Goal: Information Seeking & Learning: Learn about a topic

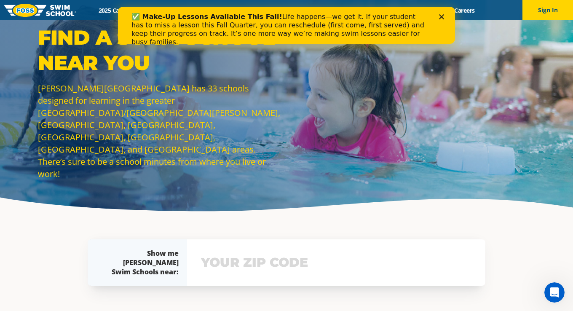
click at [439, 18] on icon "Close" at bounding box center [441, 16] width 5 height 5
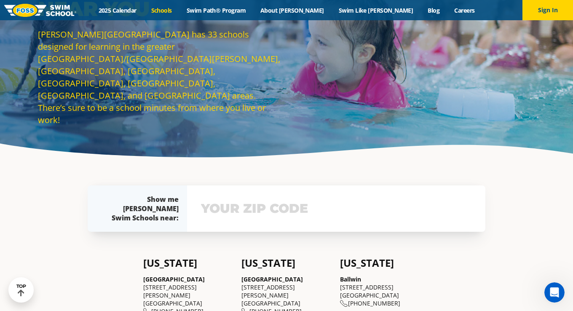
scroll to position [53, 0]
click at [253, 212] on input "text" at bounding box center [336, 209] width 274 height 24
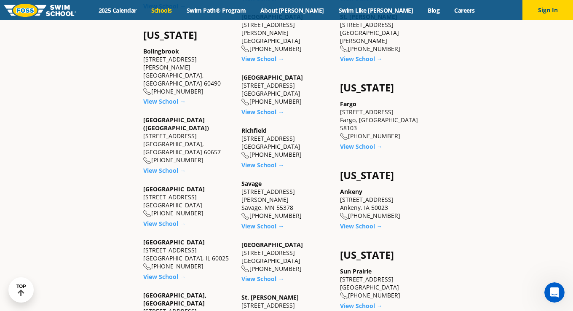
scroll to position [557, 0]
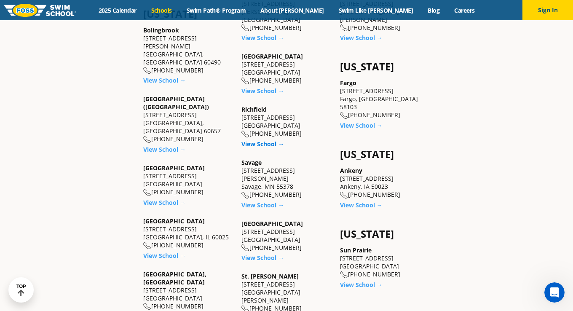
click at [255, 140] on link "View School →" at bounding box center [262, 144] width 43 height 8
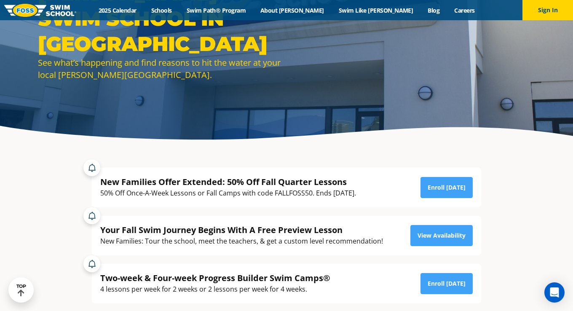
scroll to position [80, 0]
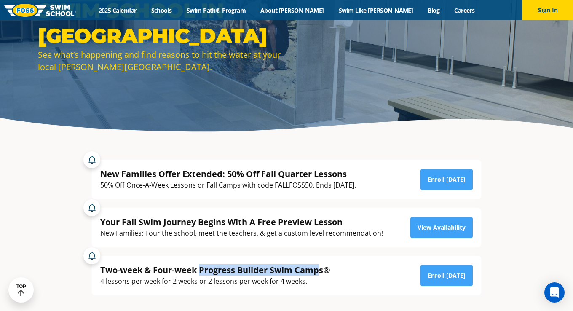
drag, startPoint x: 200, startPoint y: 266, endPoint x: 318, endPoint y: 270, distance: 118.0
click at [318, 270] on div "Two-week & Four-week Progress Builder Swim Camps®" at bounding box center [215, 269] width 230 height 11
drag, startPoint x: 318, startPoint y: 270, endPoint x: 439, endPoint y: 223, distance: 129.3
click at [439, 223] on link "View Availability" at bounding box center [441, 227] width 62 height 21
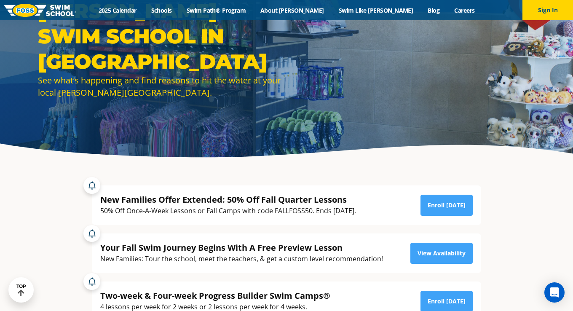
scroll to position [53, 0]
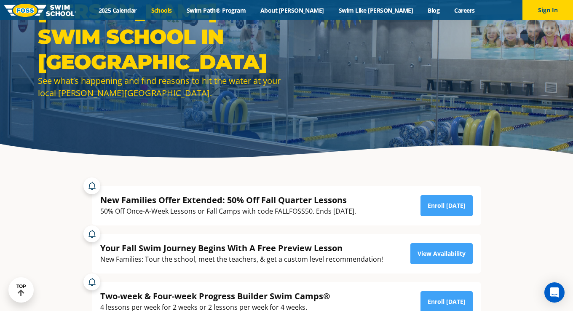
click at [179, 8] on link "Schools" at bounding box center [161, 10] width 35 height 8
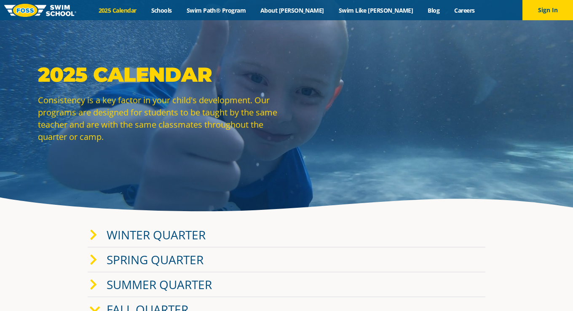
click at [171, 228] on link "Winter Quarter" at bounding box center [156, 234] width 99 height 16
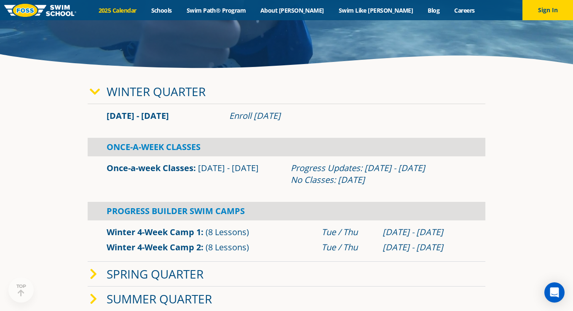
scroll to position [165, 0]
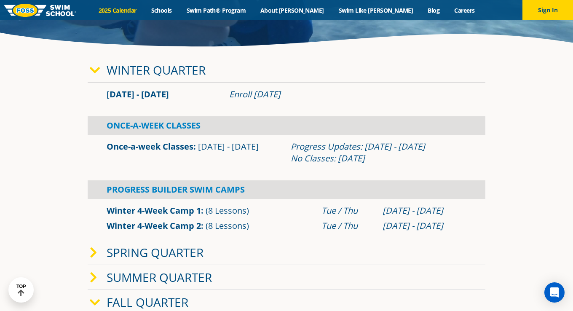
click at [152, 125] on div "Once-A-Week Classes" at bounding box center [286, 125] width 397 height 19
drag, startPoint x: 107, startPoint y: 93, endPoint x: 166, endPoint y: 98, distance: 60.0
click at [166, 98] on div "Jan 2 - Mar 12" at bounding box center [163, 94] width 123 height 12
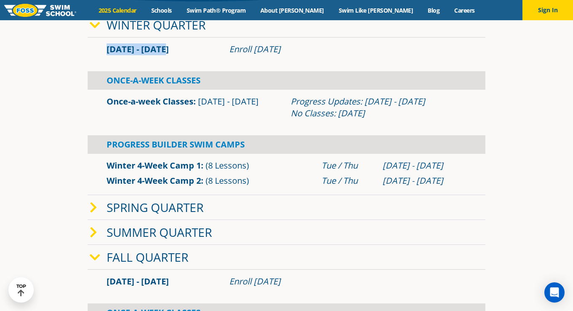
scroll to position [212, 0]
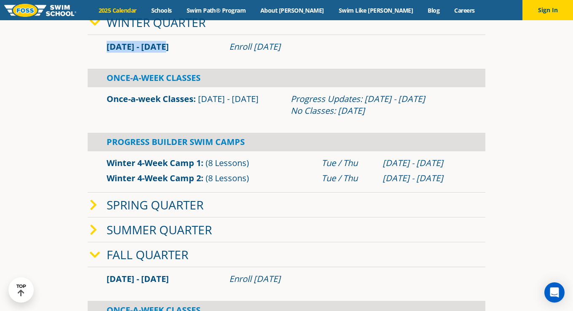
click at [132, 255] on link "Fall Quarter" at bounding box center [148, 254] width 82 height 16
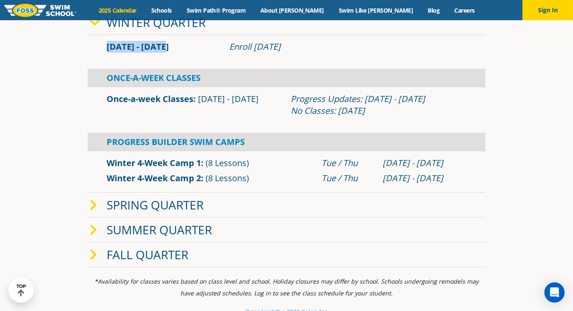
click at [132, 255] on link "Fall Quarter" at bounding box center [148, 254] width 82 height 16
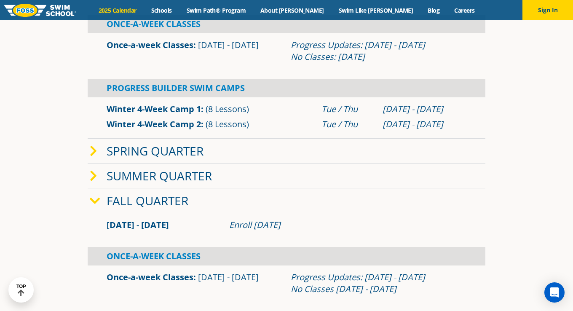
scroll to position [391, 0]
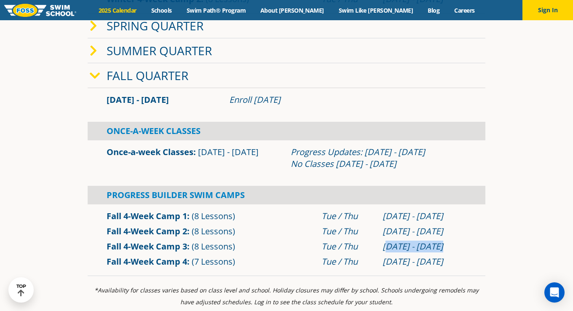
drag, startPoint x: 386, startPoint y: 247, endPoint x: 452, endPoint y: 241, distance: 66.4
click at [452, 241] on div "Oct 28 - Nov 20" at bounding box center [424, 246] width 84 height 12
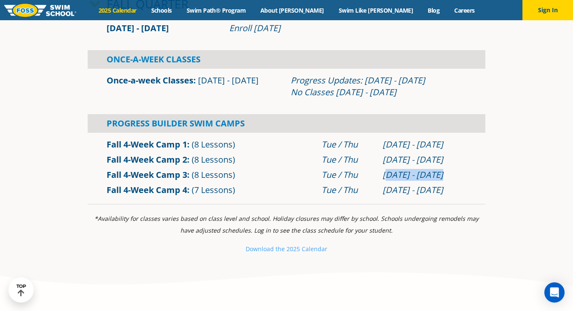
scroll to position [463, 0]
click at [179, 9] on link "Schools" at bounding box center [161, 10] width 35 height 8
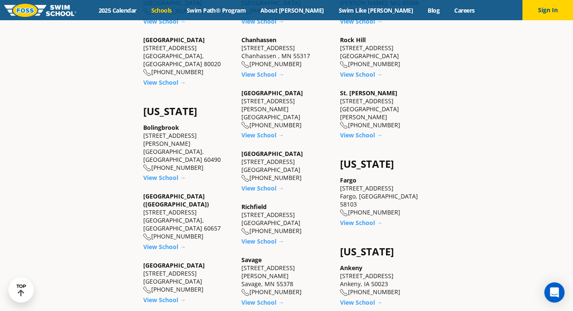
scroll to position [459, 0]
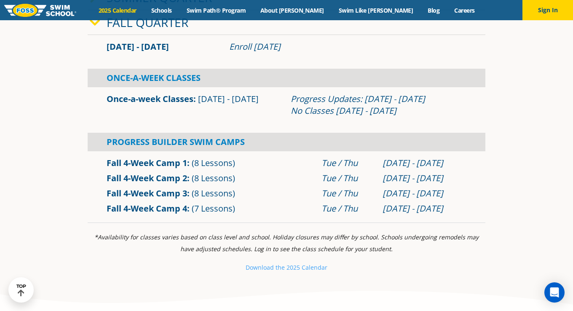
scroll to position [286, 0]
click at [139, 140] on div "Progress Builder Swim Camps" at bounding box center [286, 142] width 397 height 19
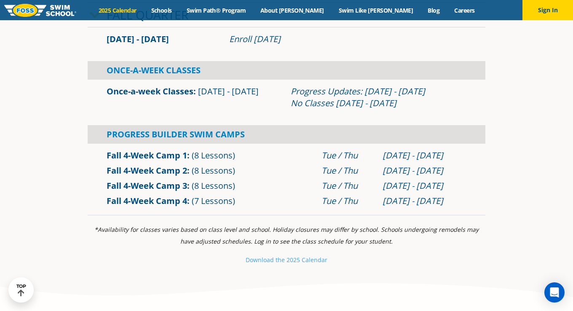
scroll to position [295, 0]
click at [179, 11] on link "Schools" at bounding box center [161, 10] width 35 height 8
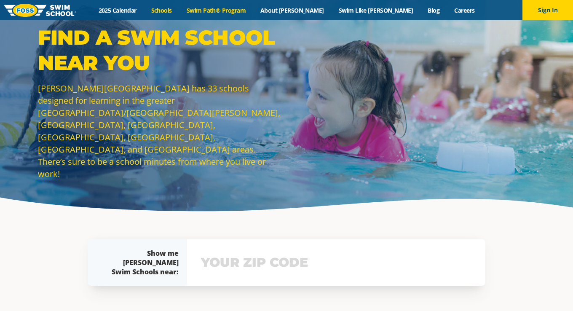
click at [234, 10] on link "Swim Path® Program" at bounding box center [216, 10] width 74 height 8
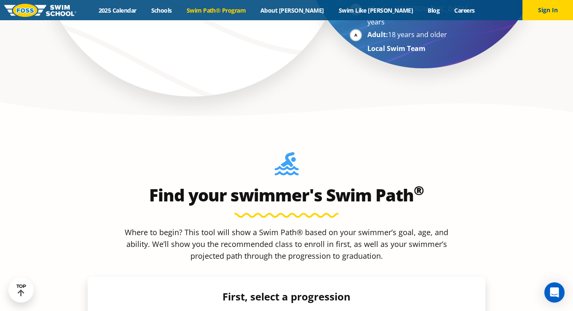
scroll to position [686, 0]
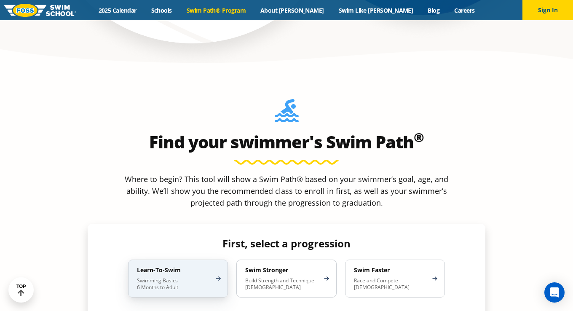
click at [173, 277] on p "Swimming Basics 6 Months to Adult" at bounding box center [174, 283] width 74 height 13
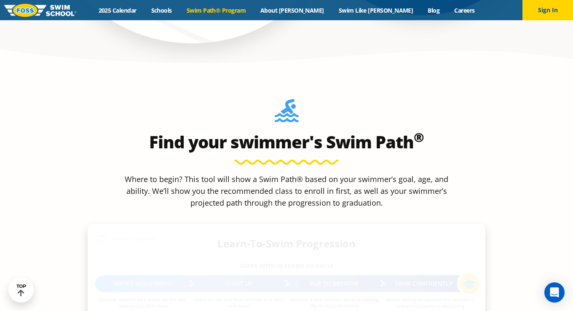
click at [173, 275] on div "Water Adjustment" at bounding box center [143, 283] width 96 height 17
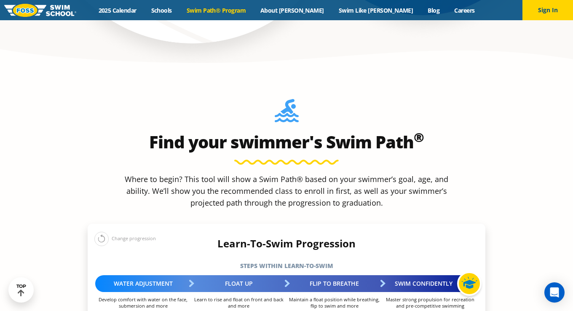
click at [147, 275] on div "Water Adjustment" at bounding box center [143, 283] width 96 height 17
drag, startPoint x: 226, startPoint y: 217, endPoint x: 228, endPoint y: 225, distance: 8.1
click at [228, 275] on div "Float Up Learn to rise and float on front and back and more" at bounding box center [239, 292] width 96 height 34
click at [312, 296] on p "Maintain a float position while breathing, flip to swim and more" at bounding box center [334, 302] width 96 height 13
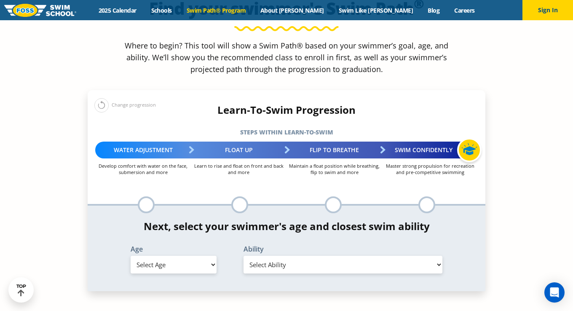
scroll to position [818, 0]
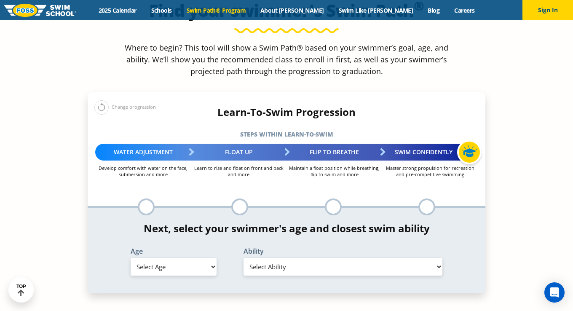
click at [201, 258] on select "Select Age [DEMOGRAPHIC_DATA] months - 1 year 1 year 2 years 3 years 4 years 5 …" at bounding box center [174, 267] width 86 height 18
select select "2-years"
click at [131, 258] on select "Select Age [DEMOGRAPHIC_DATA] months - 1 year 1 year 2 years 3 years 4 years 5 …" at bounding box center [174, 267] width 86 height 18
click at [308, 248] on div "Ability Select Ability First in-water experience Comfortable with water poured …" at bounding box center [342, 262] width 217 height 28
click at [314, 258] on select "Select Ability First in-water experience Comfortable with water poured over the…" at bounding box center [342, 267] width 199 height 18
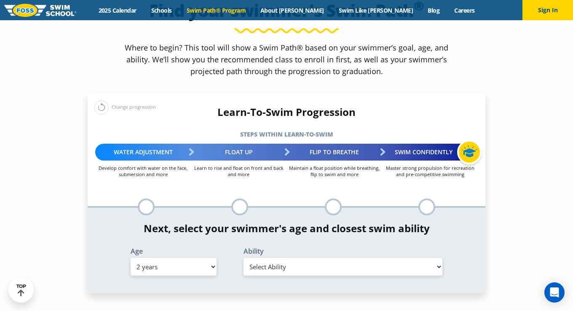
select select "2-years-comfortable-with-water-poured-over-their-head-but-not-eyes-and-ears"
click at [243, 258] on select "Select Ability First in-water experience Comfortable with water poured over the…" at bounding box center [342, 267] width 199 height 18
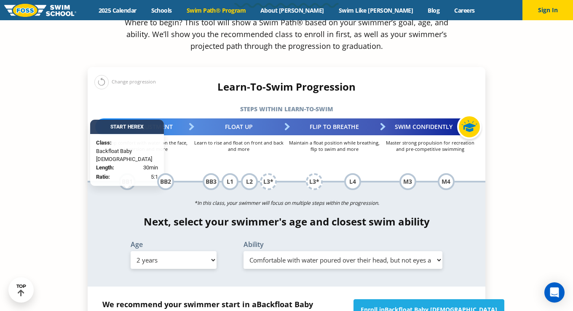
scroll to position [850, 0]
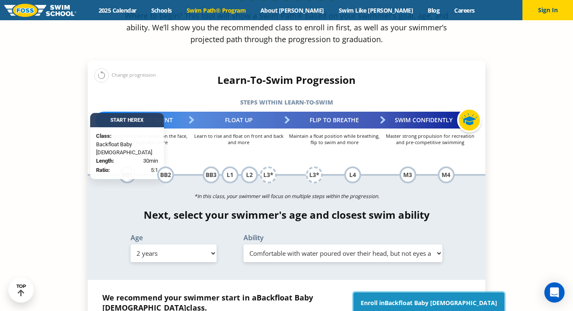
click at [419, 298] on span "Backfloat Baby [DEMOGRAPHIC_DATA]" at bounding box center [440, 302] width 112 height 8
